Goal: Transaction & Acquisition: Download file/media

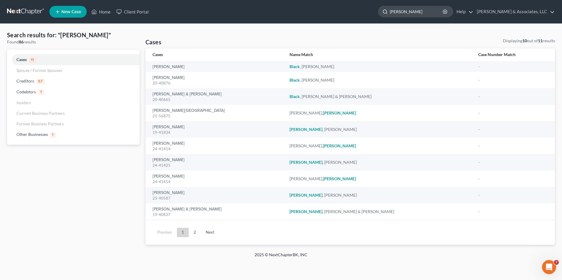
click at [427, 11] on input "[PERSON_NAME]" at bounding box center [417, 11] width 54 height 11
drag, startPoint x: 427, startPoint y: 11, endPoint x: 394, endPoint y: 13, distance: 33.0
click at [394, 13] on div "[PERSON_NAME]" at bounding box center [415, 11] width 75 height 11
type input "[PERSON_NAME]"
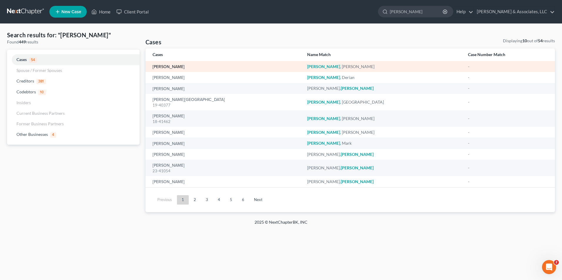
click at [167, 67] on link "[PERSON_NAME]" at bounding box center [168, 67] width 32 height 4
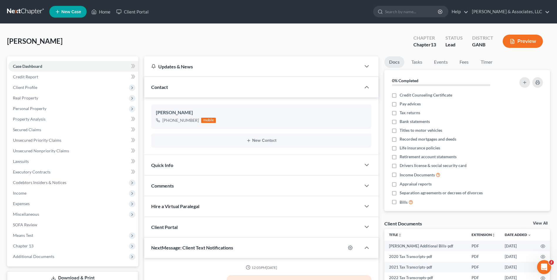
click at [544, 224] on link "View All" at bounding box center [540, 224] width 15 height 4
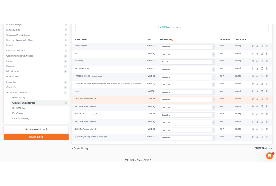
scroll to position [122, 0]
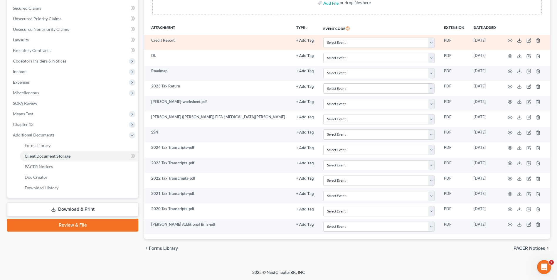
click at [520, 41] on polyline at bounding box center [520, 40] width 2 height 1
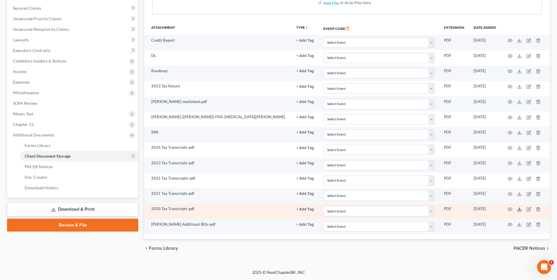
click at [520, 208] on icon at bounding box center [519, 209] width 5 height 5
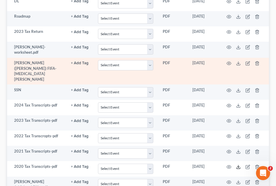
scroll to position [210, 0]
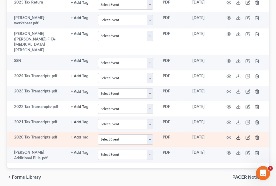
click at [237, 137] on polyline at bounding box center [238, 137] width 2 height 1
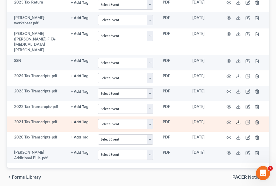
click at [239, 120] on icon at bounding box center [238, 122] width 5 height 5
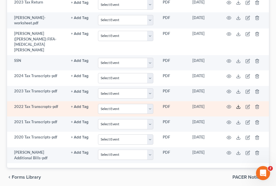
click at [238, 105] on line at bounding box center [238, 106] width 0 height 2
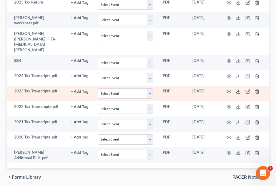
click at [239, 89] on icon at bounding box center [238, 91] width 5 height 5
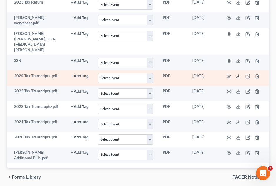
click at [239, 74] on icon at bounding box center [238, 76] width 5 height 5
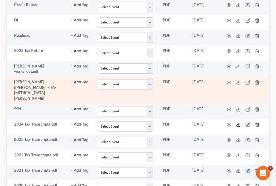
scroll to position [151, 0]
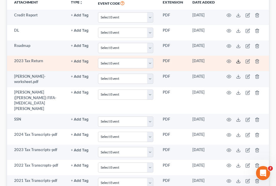
click at [237, 61] on icon at bounding box center [238, 61] width 5 height 5
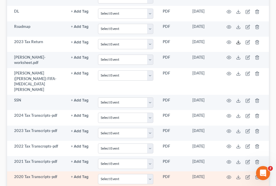
scroll to position [180, 0]
